Goal: Task Accomplishment & Management: Use online tool/utility

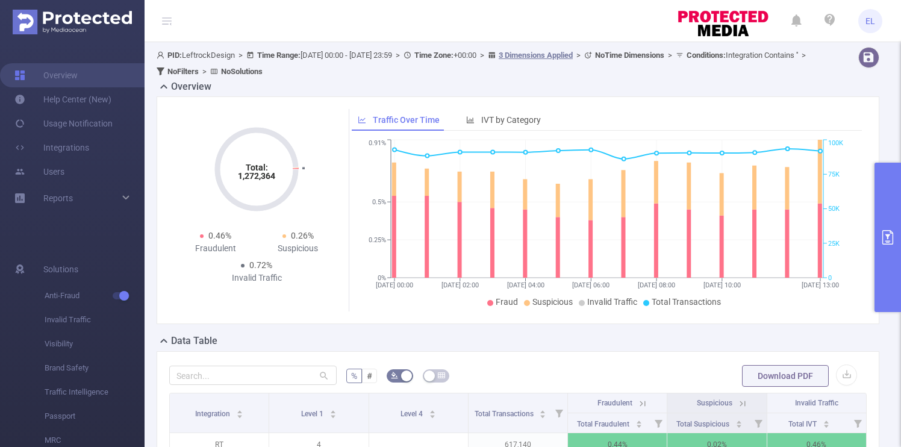
scroll to position [215, 0]
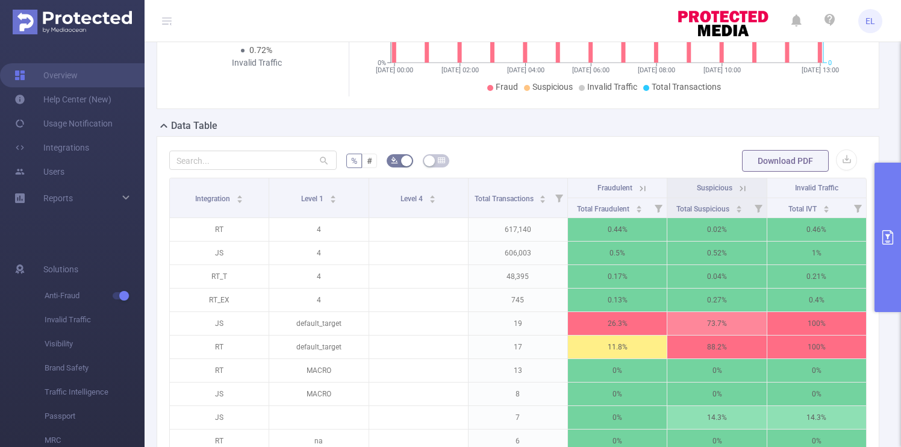
click at [881, 251] on button "primary" at bounding box center [887, 237] width 26 height 149
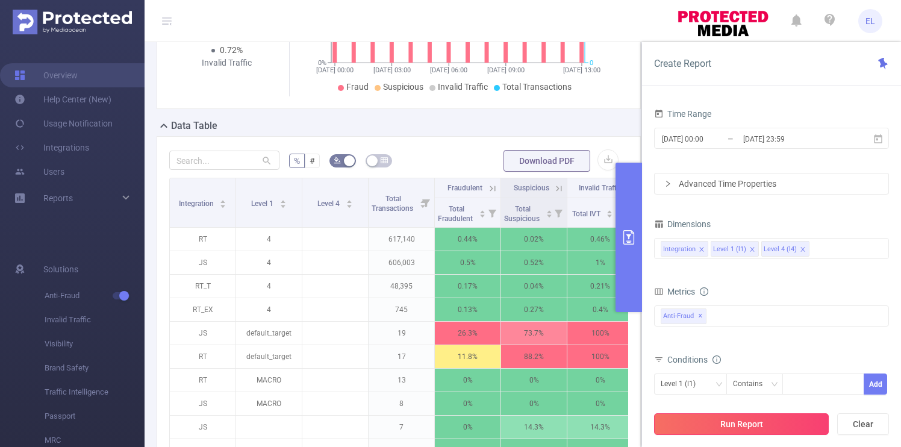
click at [749, 430] on button "Run Report" at bounding box center [741, 424] width 175 height 22
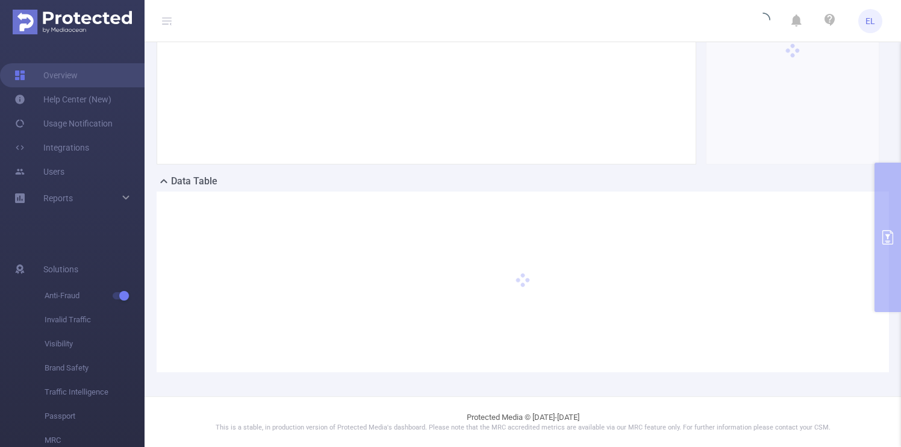
scroll to position [0, 0]
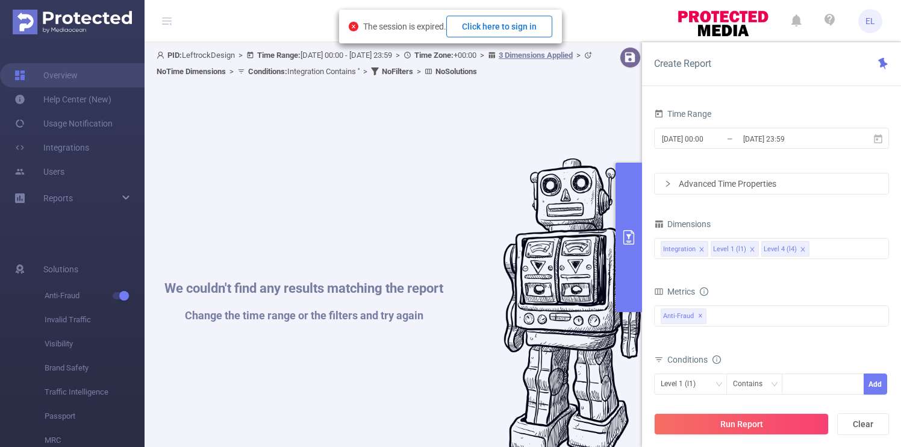
click at [501, 21] on button "Click here to sign in" at bounding box center [499, 27] width 106 height 22
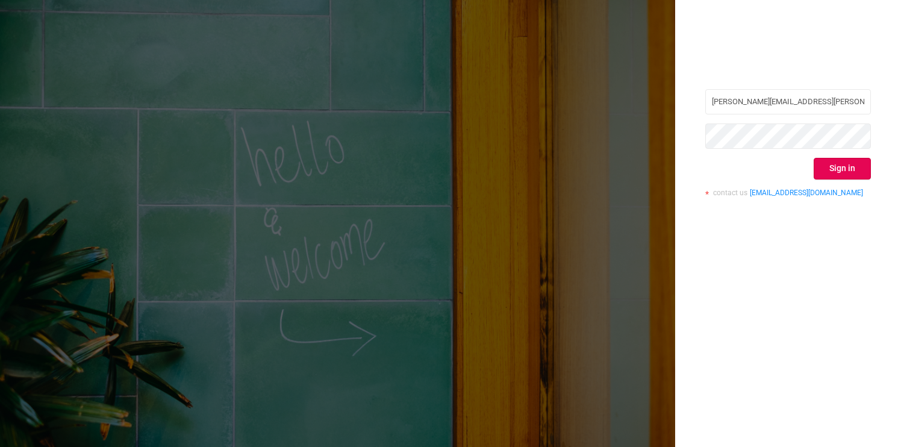
click at [830, 162] on button "Sign in" at bounding box center [841, 169] width 57 height 22
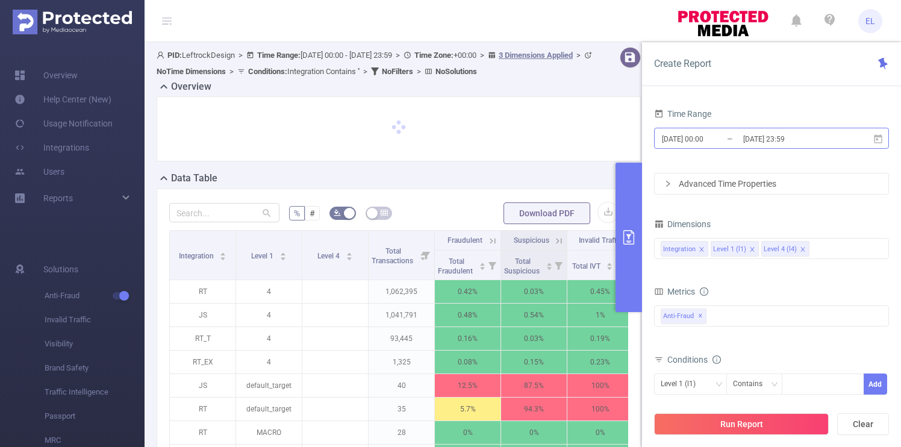
click at [756, 140] on input "[DATE] 23:59" at bounding box center [791, 139] width 98 height 16
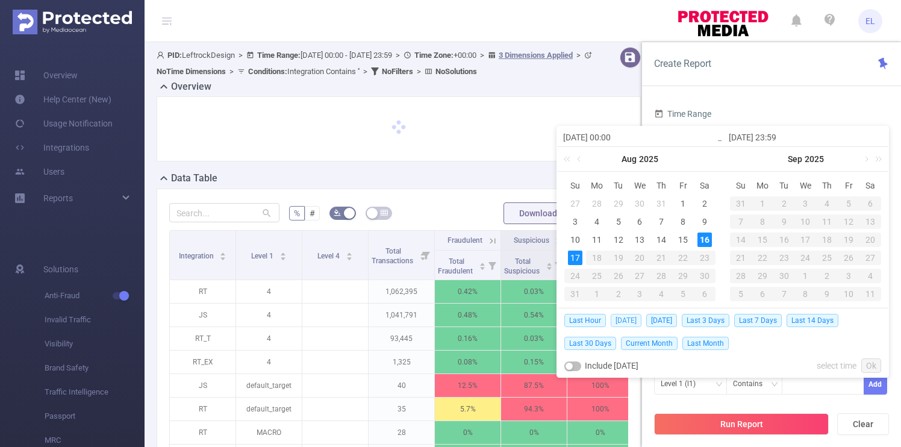
click at [625, 317] on span "[DATE]" at bounding box center [625, 320] width 31 height 13
type input "[DATE] 00:00"
type input "2025-08-16 23:59"
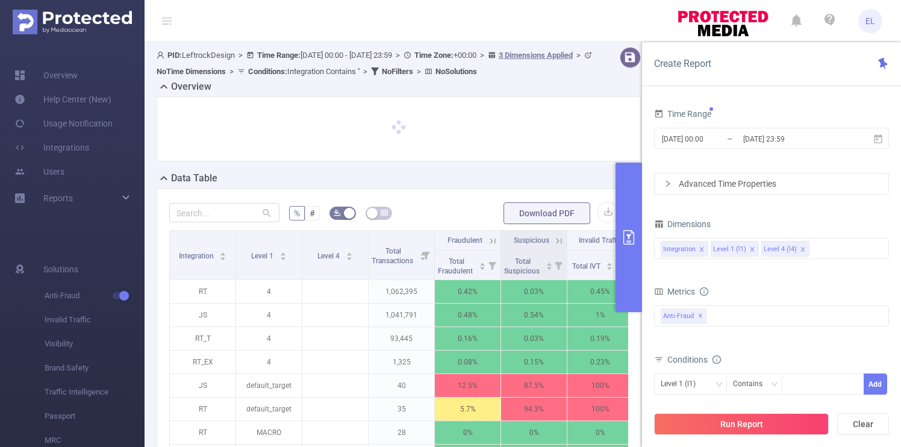
click at [625, 317] on div "2025-08-15 00:00 Aug 2025 Su Mo Tu We Th Fr Sa 27 28 29 30 31 1 2 3 4 5 6 7 8 9…" at bounding box center [722, 226] width 332 height 201
click at [750, 421] on button "Run Report" at bounding box center [741, 424] width 175 height 22
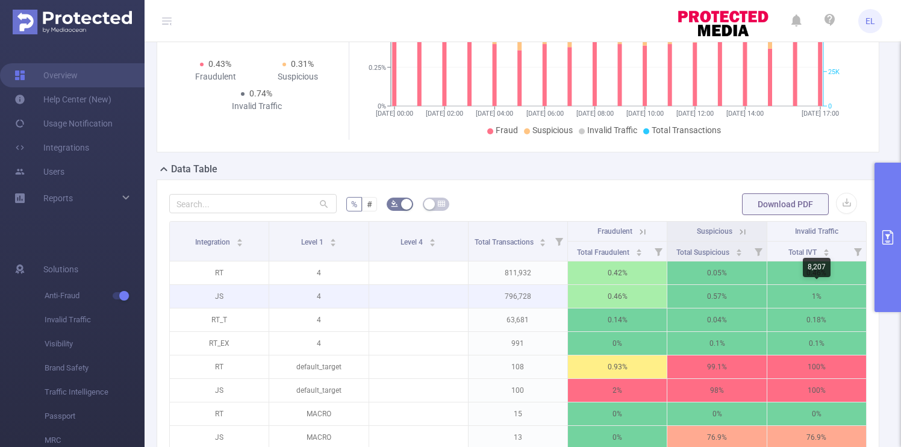
scroll to position [0, 2]
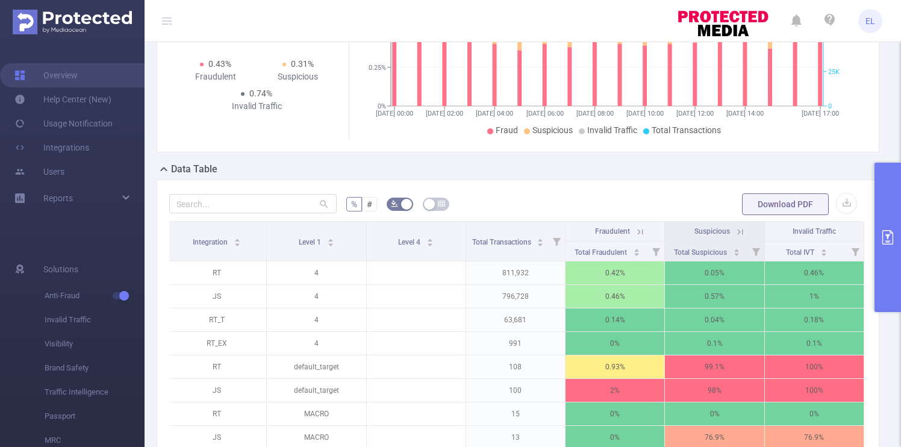
click at [739, 235] on icon at bounding box center [739, 231] width 11 height 11
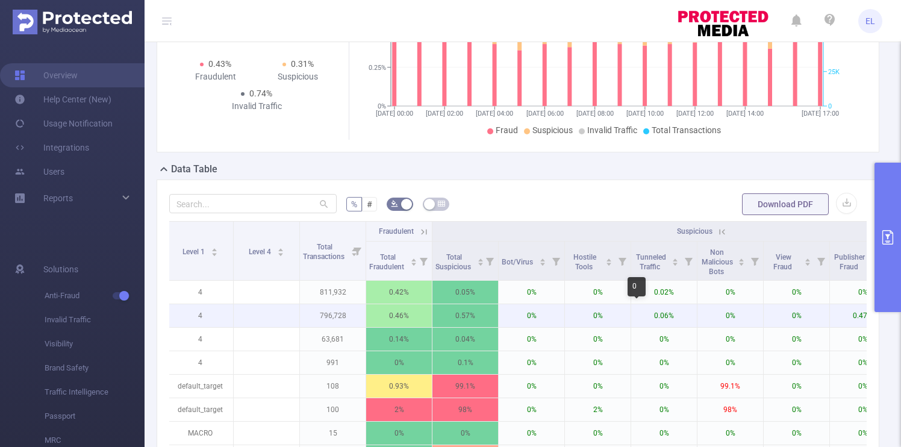
scroll to position [0, 0]
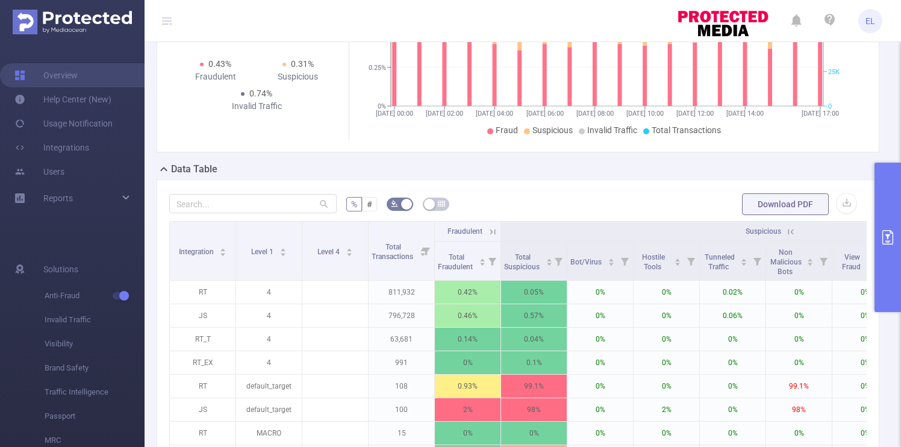
click at [495, 231] on icon at bounding box center [492, 231] width 11 height 11
